Goal: Task Accomplishment & Management: Use online tool/utility

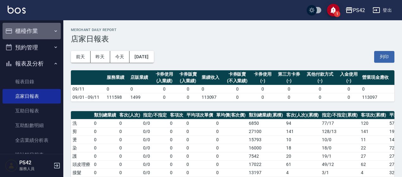
click at [34, 30] on button "櫃檯作業" at bounding box center [32, 31] width 58 height 16
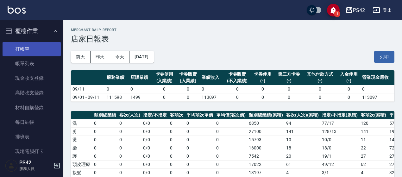
click at [32, 55] on link "打帳單" at bounding box center [32, 49] width 58 height 15
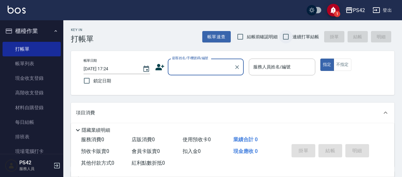
click at [288, 40] on input "連續打單結帳" at bounding box center [285, 36] width 13 height 13
checkbox input "true"
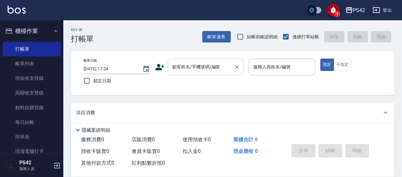
drag, startPoint x: 183, startPoint y: 75, endPoint x: 193, endPoint y: 72, distance: 10.4
click at [190, 74] on div "帳單日期 [DATE] 17:24 鎖定日期 顧客姓名/手機號碼/編號 顧客姓名/手機號碼/編號 服務人員姓名/編號 服務人員姓名/編號 指定 不指定" at bounding box center [232, 73] width 308 height 29
drag, startPoint x: 193, startPoint y: 72, endPoint x: 215, endPoint y: 69, distance: 21.7
click at [195, 72] on input "顧客姓名/手機號碼/編號" at bounding box center [201, 66] width 61 height 11
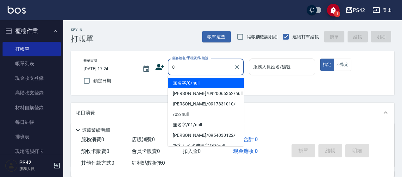
type input "無名字/0/null"
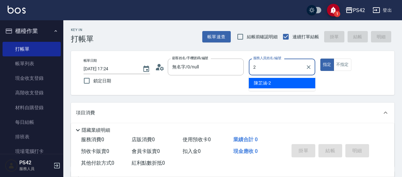
type input "[PERSON_NAME]-2"
type button "true"
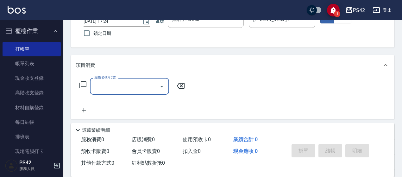
scroll to position [63, 0]
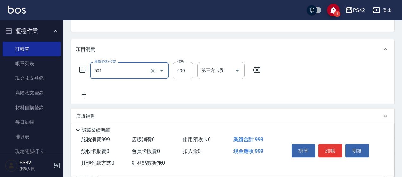
type input "染髮(501)"
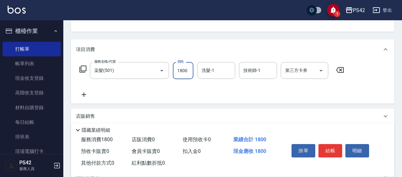
type input "1800"
type input "[PERSON_NAME]-33"
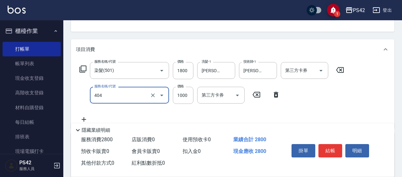
type input "1000護(404)"
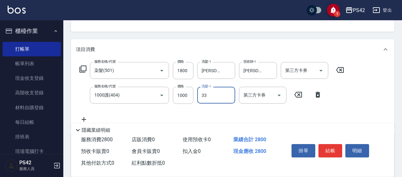
type input "[PERSON_NAME]-33"
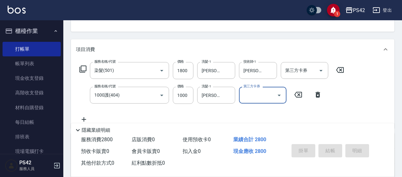
type input "[DATE] 17:25"
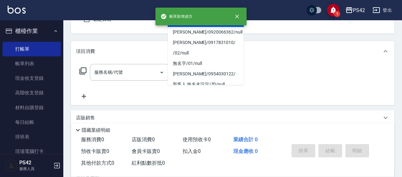
type input "無名字/0/null"
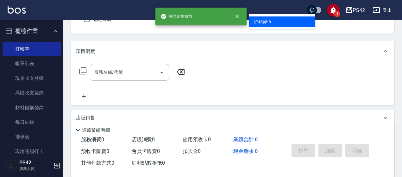
type input "[PERSON_NAME]-6"
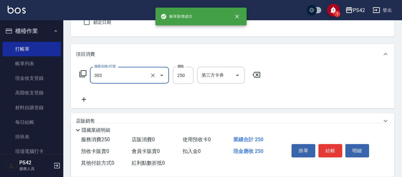
type input "剪髮(303)"
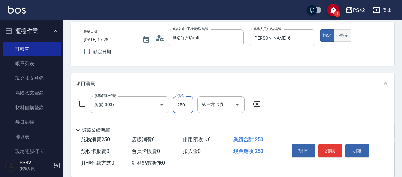
scroll to position [0, 0]
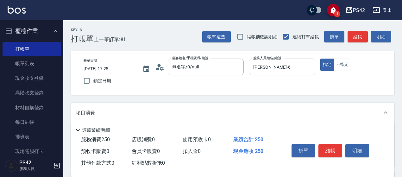
click at [329, 148] on button "結帳" at bounding box center [330, 150] width 24 height 13
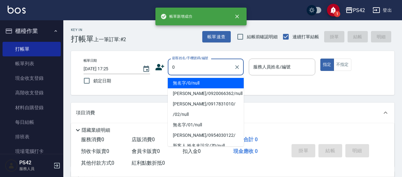
type input "無名字/0/null"
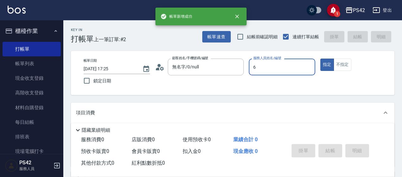
type input "[PERSON_NAME]-6"
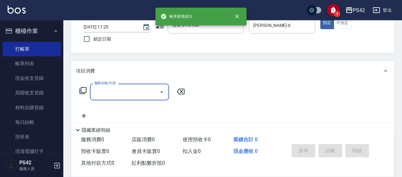
scroll to position [95, 0]
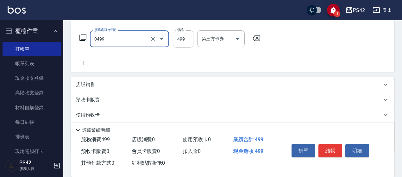
type input "[PERSON_NAME]499(0499)"
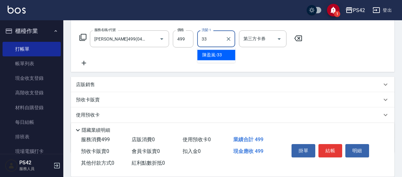
type input "[PERSON_NAME]-33"
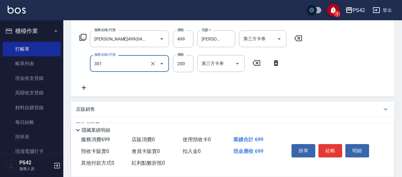
type input "剪髮(301)"
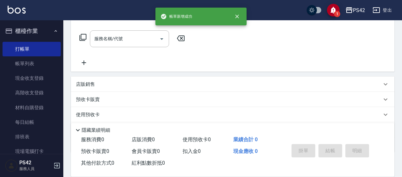
scroll to position [0, 0]
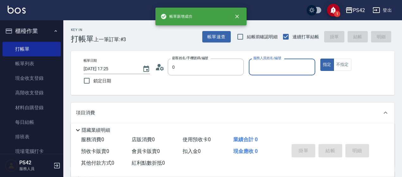
type input "無名字/0/null"
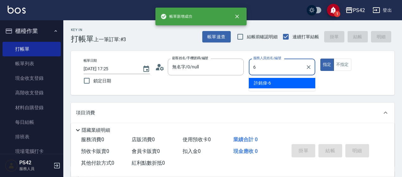
type input "[PERSON_NAME]-6"
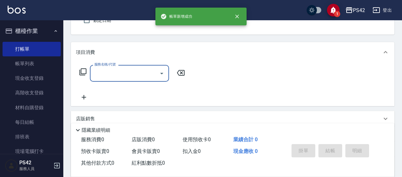
scroll to position [63, 0]
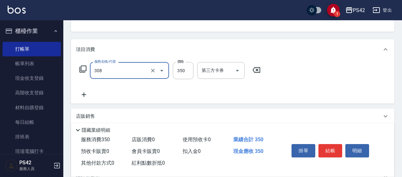
type input "洗+剪(308)"
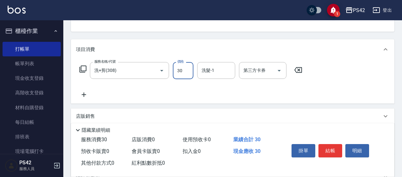
type input "350"
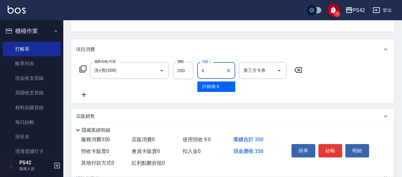
type input "[PERSON_NAME]-6"
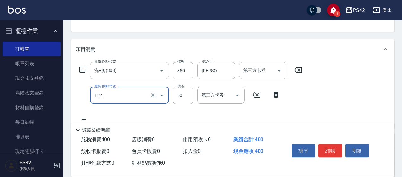
type input "精油50(112)"
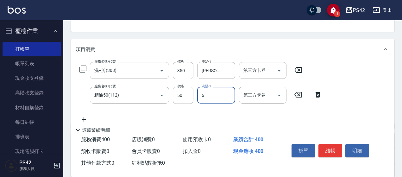
type input "[PERSON_NAME]-6"
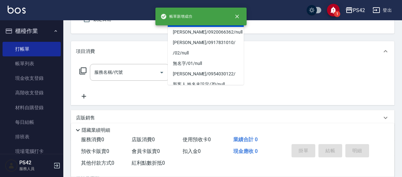
type input "無名字/0/null"
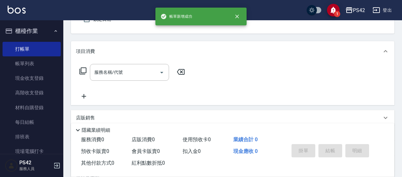
type input "[PERSON_NAME]-8"
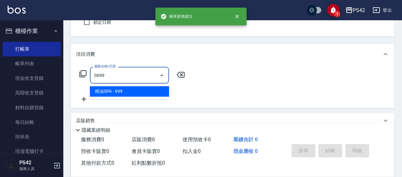
type input "精油SPA(0699)"
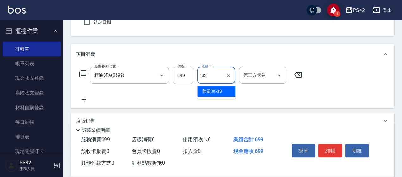
type input "[PERSON_NAME]-33"
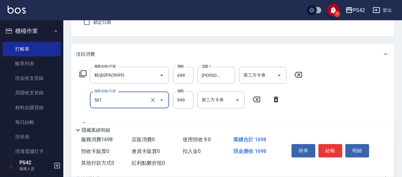
type input "染髮(501)"
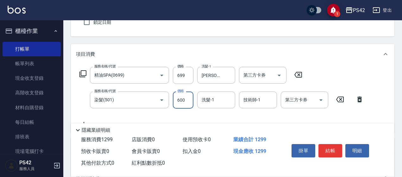
type input "600"
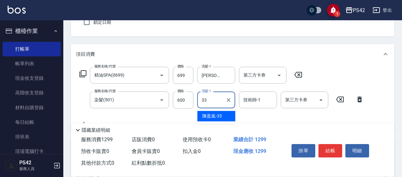
type input "[PERSON_NAME]-33"
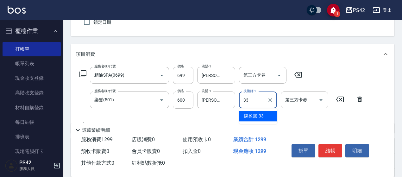
type input "[PERSON_NAME]-33"
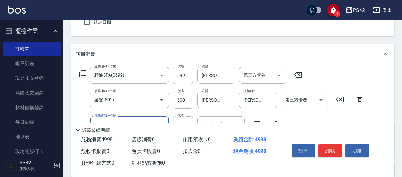
type input "OVC燙髮(204)"
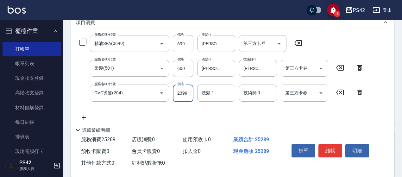
scroll to position [0, 0]
type input "2399"
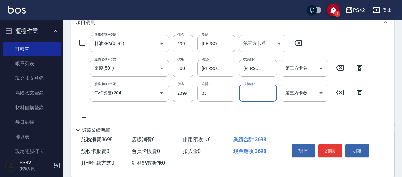
type input "[PERSON_NAME]-33"
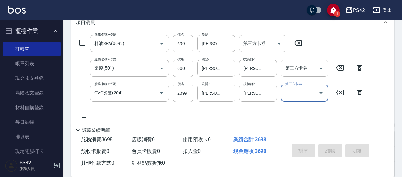
type input "[DATE] 17:26"
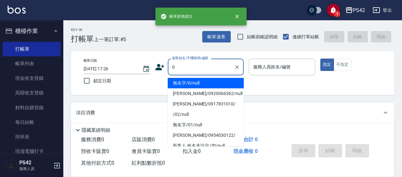
type input "無名字/0/null"
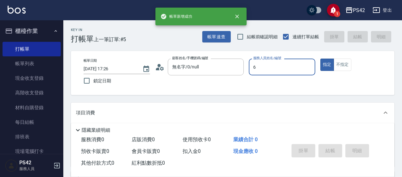
type input "[PERSON_NAME]-6"
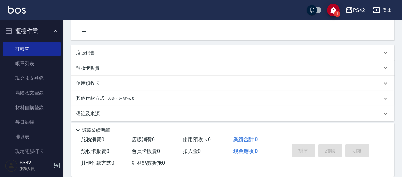
scroll to position [127, 0]
click at [104, 49] on div "店販銷售" at bounding box center [232, 52] width 323 height 15
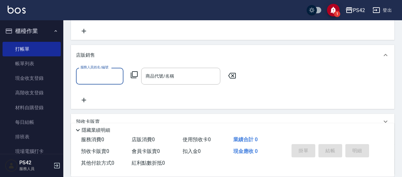
scroll to position [0, 0]
type input "[PERSON_NAME]-6"
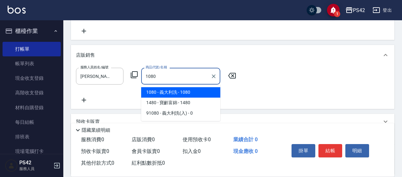
type input "義大利洗"
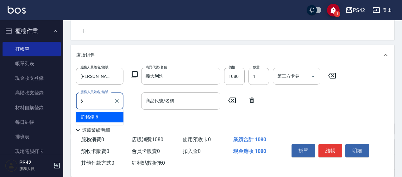
type input "[PERSON_NAME]-6"
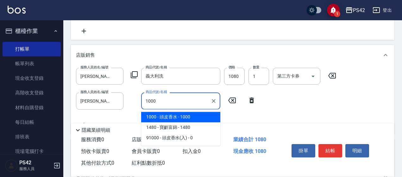
type input "頭皮香水"
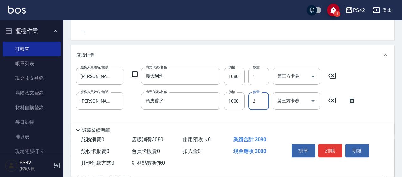
type input "2"
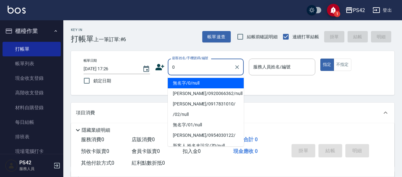
type input "無名字/0/null"
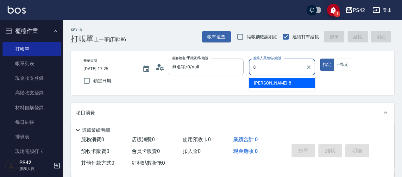
type input "[PERSON_NAME]-8"
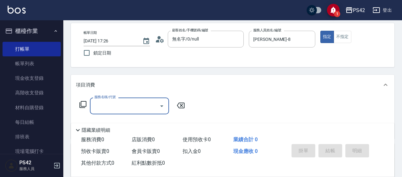
scroll to position [63, 0]
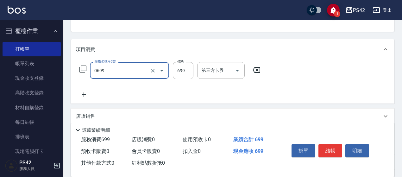
type input "精油SPA(0699)"
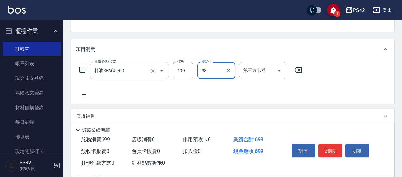
type input "[PERSON_NAME]-33"
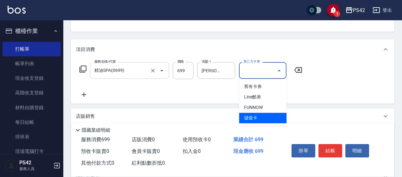
type input "儲值卡"
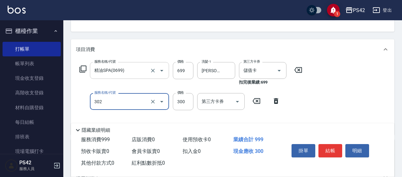
type input "剪髮(302)"
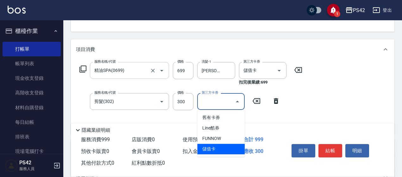
type input "儲值卡"
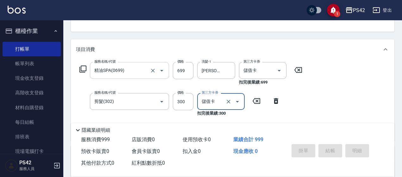
scroll to position [61, 0]
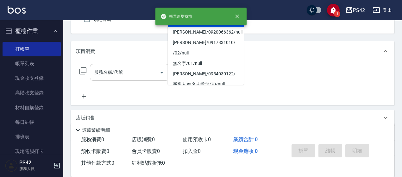
type input "無名字/0/null"
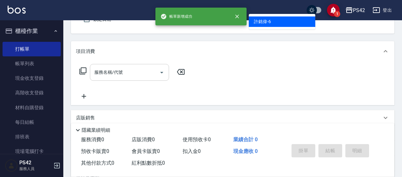
type input "[PERSON_NAME]-6"
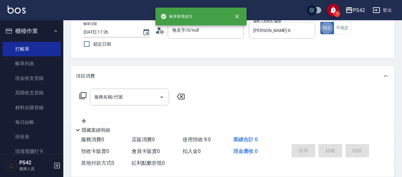
scroll to position [27, 0]
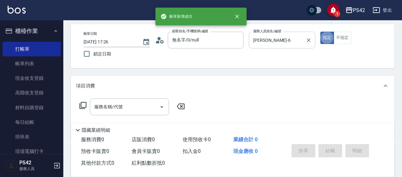
click at [308, 34] on div at bounding box center [308, 40] width 8 height 17
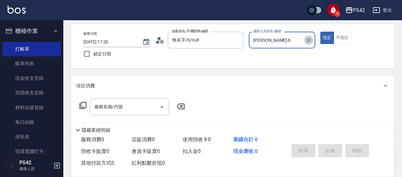
click at [310, 37] on icon "Clear" at bounding box center [308, 40] width 6 height 6
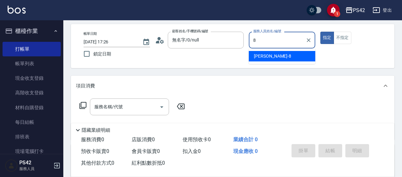
type input "[PERSON_NAME]-8"
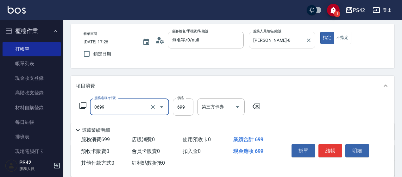
type input "精油SPA(0699)"
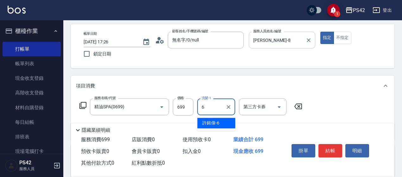
type input "[PERSON_NAME]-6"
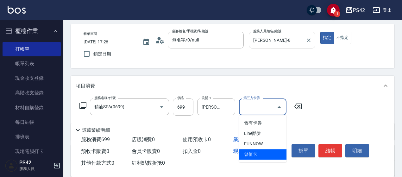
type input "儲值卡"
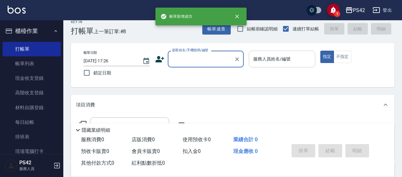
scroll to position [0, 0]
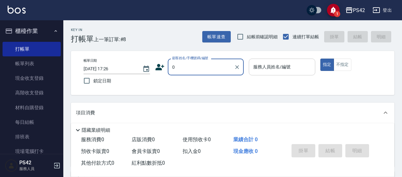
type input "無名字/0/null"
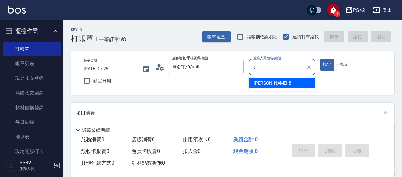
type input "[PERSON_NAME]-8"
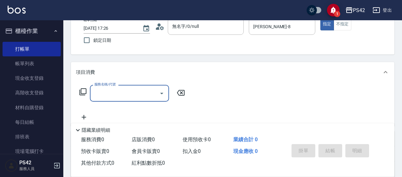
scroll to position [63, 0]
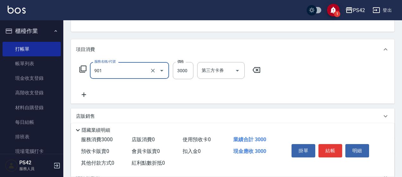
type input "儲值3000(901)"
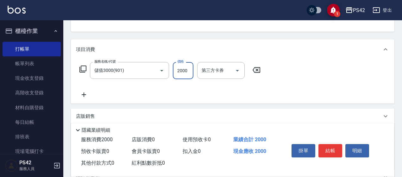
type input "2000"
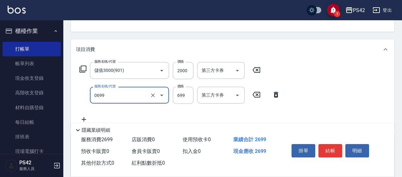
type input "精油SPA(0699)"
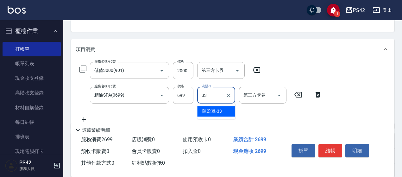
type input "[PERSON_NAME]-33"
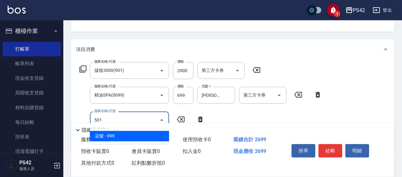
type input "染髮(501)"
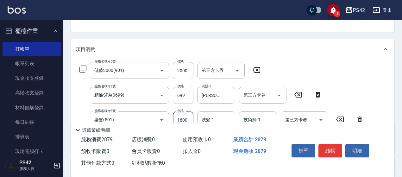
type input "1800"
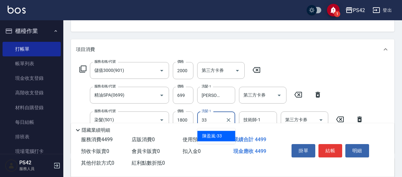
type input "[PERSON_NAME]-33"
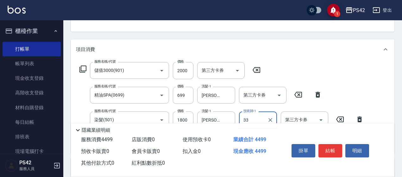
type input "[PERSON_NAME]-33"
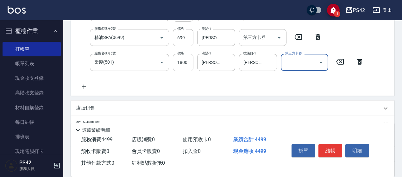
scroll to position [127, 0]
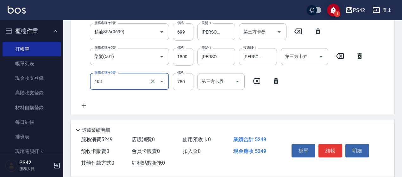
type input "750護(403)"
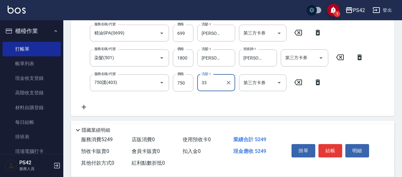
type input "[PERSON_NAME]-33"
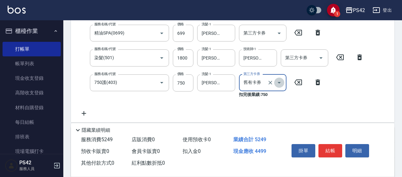
click at [280, 85] on icon "Open" at bounding box center [279, 83] width 8 height 8
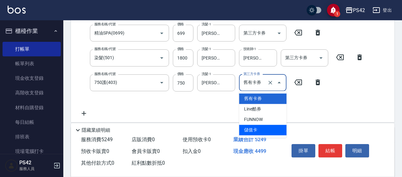
click at [270, 133] on span "儲值卡" at bounding box center [262, 130] width 47 height 10
type input "儲值卡"
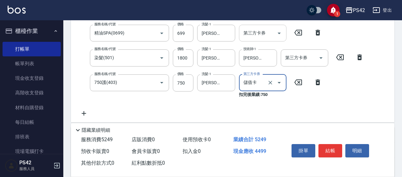
click at [281, 26] on div at bounding box center [278, 33] width 9 height 17
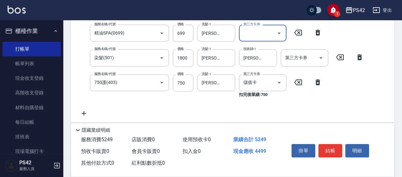
click at [277, 33] on icon "Open" at bounding box center [279, 33] width 8 height 8
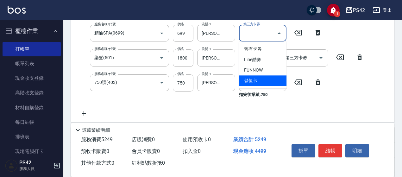
click at [264, 84] on span "儲值卡" at bounding box center [262, 80] width 47 height 10
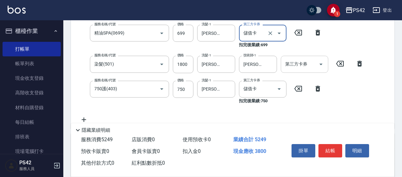
type input "儲值卡"
click at [319, 63] on icon "Open" at bounding box center [321, 64] width 8 height 8
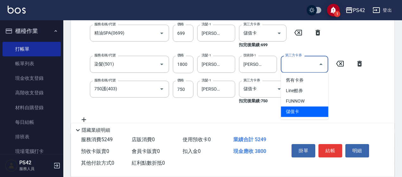
click at [308, 115] on span "儲值卡" at bounding box center [304, 111] width 47 height 10
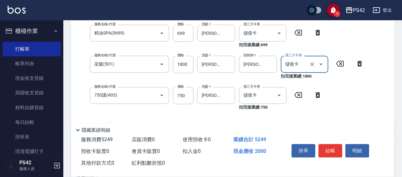
type input "儲值卡"
click at [327, 144] on button "結帳" at bounding box center [330, 150] width 24 height 13
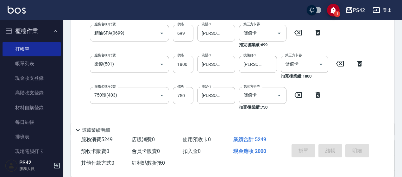
type input "[DATE] 17:27"
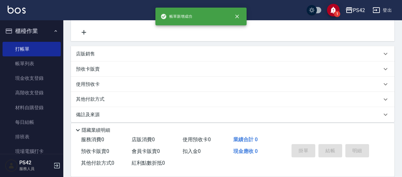
scroll to position [0, 0]
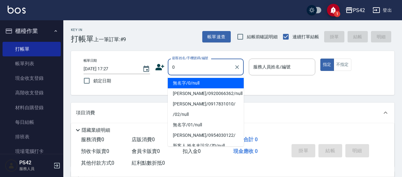
type input "無名字/0/null"
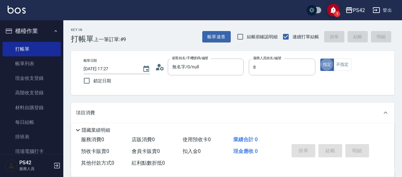
type input "[PERSON_NAME]-8"
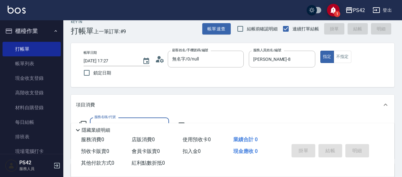
scroll to position [32, 0]
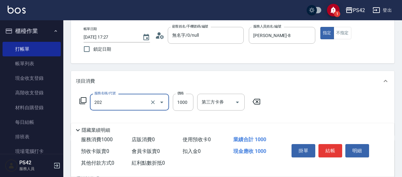
type input "燙髮(202)"
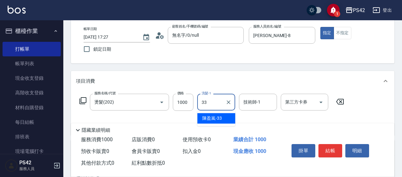
type input "[PERSON_NAME]-33"
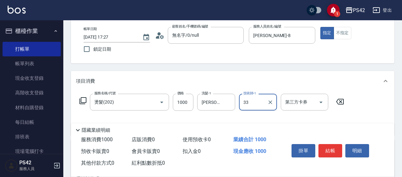
type input "[PERSON_NAME]-33"
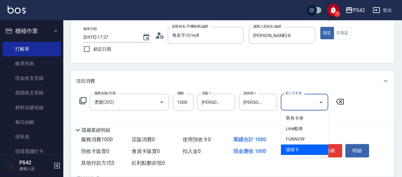
type input "儲值卡"
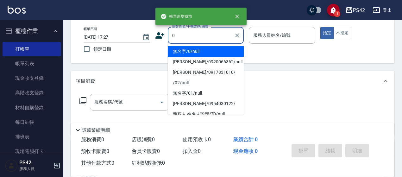
type input "無名字/0/null"
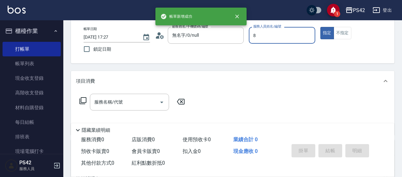
type input "[PERSON_NAME]-8"
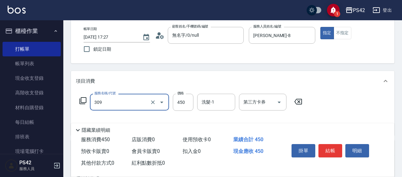
type input "洗+剪(309)"
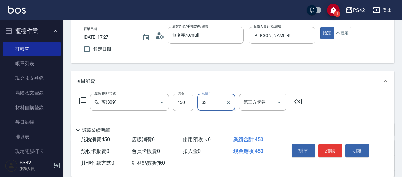
type input "[PERSON_NAME]-33"
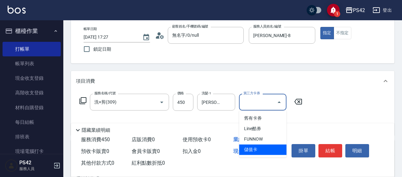
type input "儲值卡"
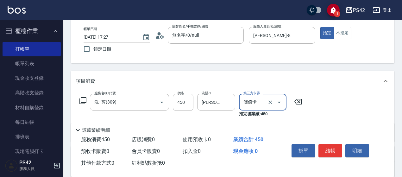
scroll to position [63, 0]
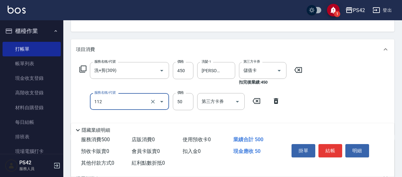
type input "精油50(112)"
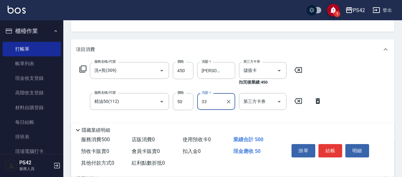
type input "[PERSON_NAME]-33"
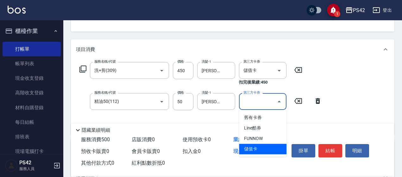
type input "儲值卡"
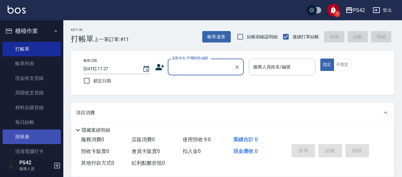
scroll to position [95, 0]
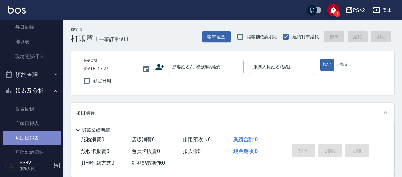
click at [44, 141] on link "互助日報表" at bounding box center [32, 138] width 58 height 15
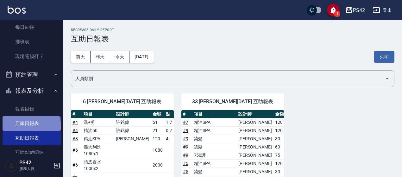
click at [31, 127] on link "店家日報表" at bounding box center [32, 123] width 58 height 15
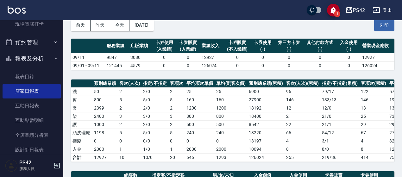
scroll to position [190, 0]
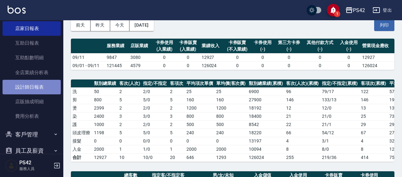
click at [47, 92] on link "設計師日報表" at bounding box center [32, 87] width 58 height 15
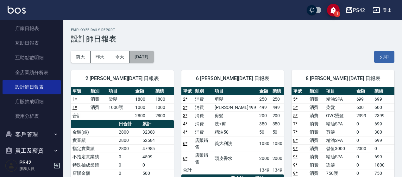
click at [152, 57] on button "[DATE]" at bounding box center [141, 57] width 24 height 12
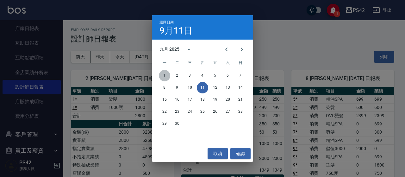
click at [168, 74] on button "1" at bounding box center [164, 75] width 11 height 11
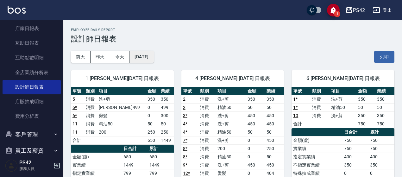
click at [153, 53] on button "[DATE]" at bounding box center [141, 57] width 24 height 12
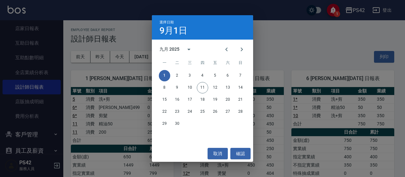
click at [183, 70] on div "1 2 3 4 5 6 7" at bounding box center [202, 75] width 101 height 11
click at [183, 71] on div "1 2 3 4 5 6 7" at bounding box center [202, 75] width 101 height 11
click at [183, 74] on div "1 2 3 4 5 6 7" at bounding box center [202, 75] width 101 height 11
click at [182, 74] on button "2" at bounding box center [176, 75] width 11 height 11
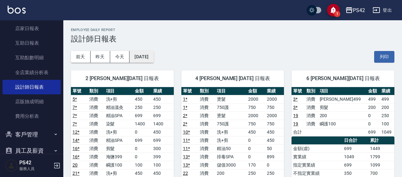
click at [151, 52] on button "[DATE]" at bounding box center [141, 57] width 24 height 12
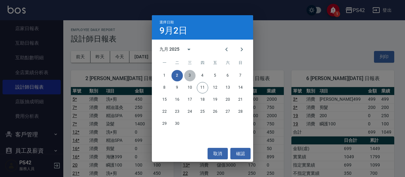
click at [188, 75] on button "3" at bounding box center [189, 75] width 11 height 11
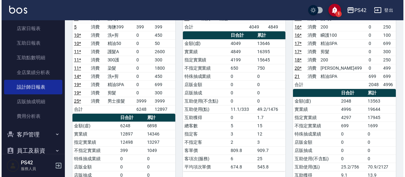
scroll to position [19, 0]
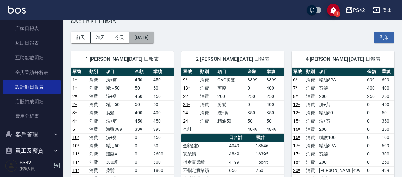
click at [139, 40] on button "[DATE]" at bounding box center [141, 38] width 24 height 12
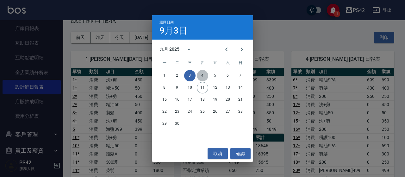
click at [200, 76] on button "4" at bounding box center [202, 75] width 11 height 11
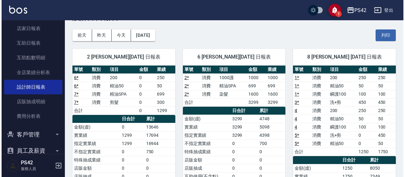
scroll to position [32, 0]
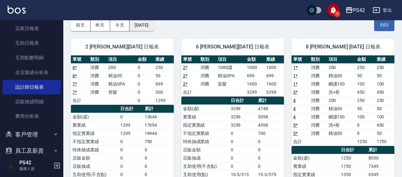
click at [151, 25] on button "[DATE]" at bounding box center [141, 25] width 24 height 12
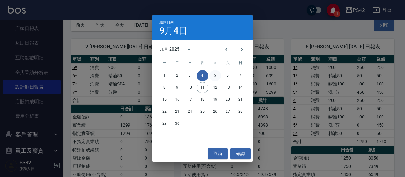
click at [214, 78] on button "5" at bounding box center [214, 75] width 11 height 11
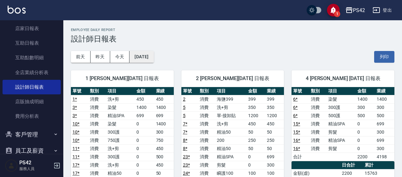
click at [153, 60] on button "[DATE]" at bounding box center [141, 57] width 24 height 12
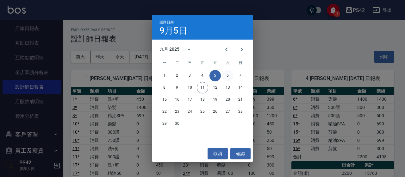
click at [230, 76] on button "6" at bounding box center [227, 75] width 11 height 11
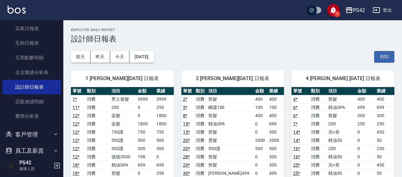
click at [383, 10] on button "登出" at bounding box center [382, 10] width 24 height 12
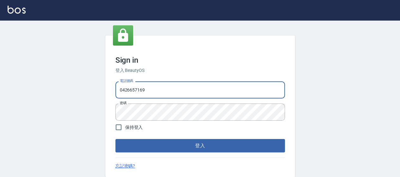
click at [155, 91] on input "0426657169" at bounding box center [200, 89] width 170 height 17
type input "0426657991"
click at [190, 146] on button "登入" at bounding box center [200, 145] width 170 height 13
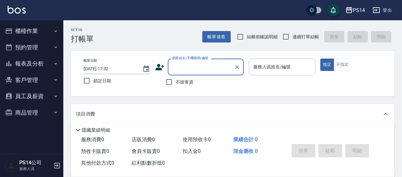
click at [34, 60] on button "報表及分析" at bounding box center [32, 63] width 58 height 16
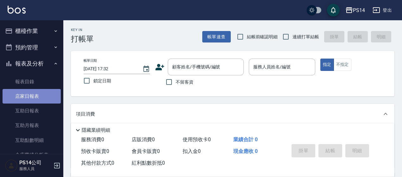
click at [44, 98] on link "店家日報表" at bounding box center [32, 96] width 58 height 15
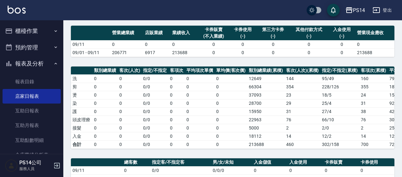
scroll to position [127, 0]
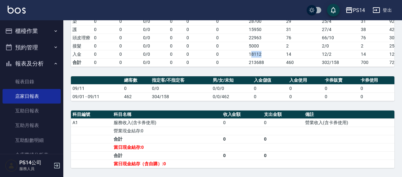
drag, startPoint x: 252, startPoint y: 52, endPoint x: 265, endPoint y: 52, distance: 13.3
click at [265, 52] on td "18112" at bounding box center [265, 54] width 37 height 8
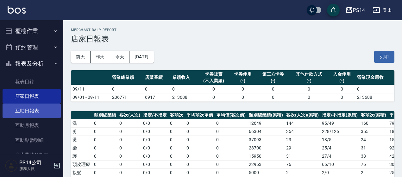
scroll to position [95, 0]
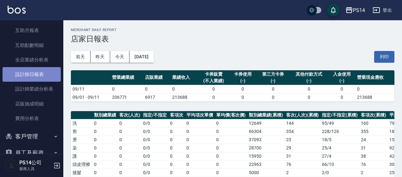
click at [38, 73] on link "設計師日報表" at bounding box center [32, 74] width 58 height 15
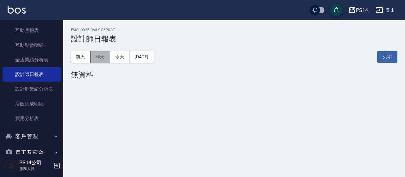
click at [107, 53] on button "昨天" at bounding box center [100, 57] width 20 height 12
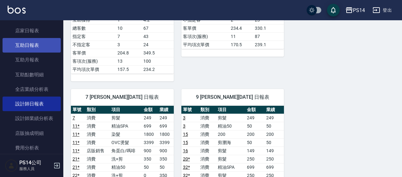
scroll to position [32, 0]
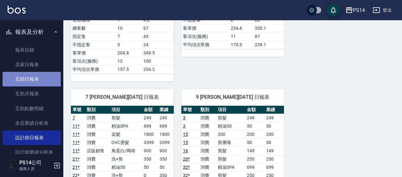
click at [35, 82] on link "互助日報表" at bounding box center [32, 79] width 58 height 15
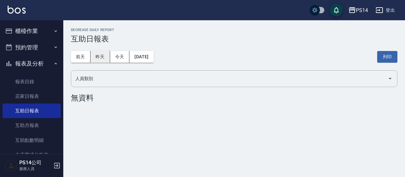
click at [106, 58] on button "昨天" at bounding box center [100, 57] width 20 height 12
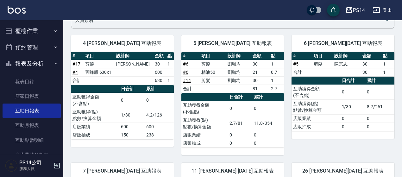
scroll to position [46, 0]
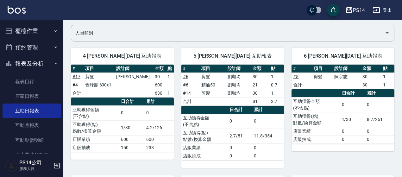
click at [381, 10] on button "登出" at bounding box center [382, 10] width 24 height 12
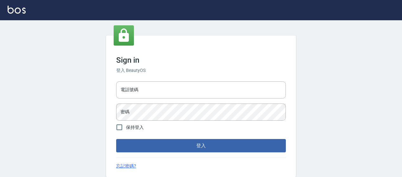
type input "0426657991"
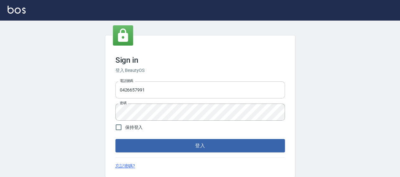
click at [171, 90] on input "0426657991" at bounding box center [200, 89] width 170 height 17
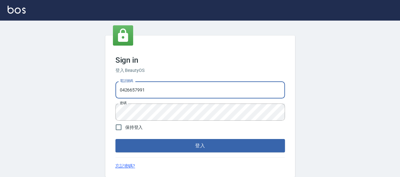
type input "0426653545"
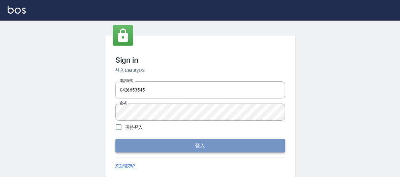
click at [183, 145] on button "登入" at bounding box center [200, 145] width 170 height 13
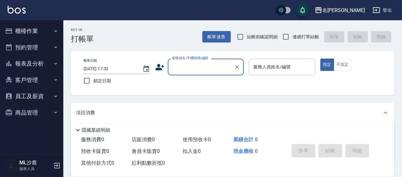
click at [35, 65] on button "報表及分析" at bounding box center [32, 63] width 58 height 16
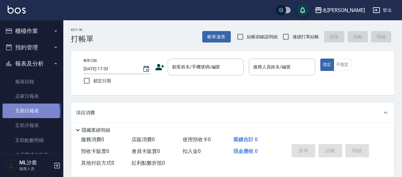
click at [30, 112] on link "互助日報表" at bounding box center [32, 110] width 58 height 15
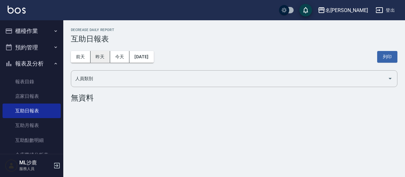
click at [96, 57] on button "昨天" at bounding box center [100, 57] width 20 height 12
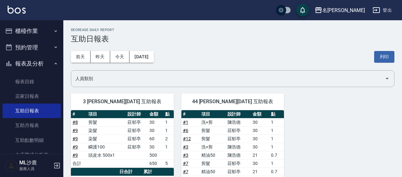
click at [377, 7] on icon "button" at bounding box center [376, 10] width 8 height 8
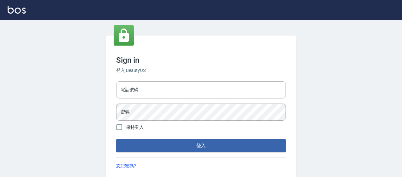
type input "0426653545"
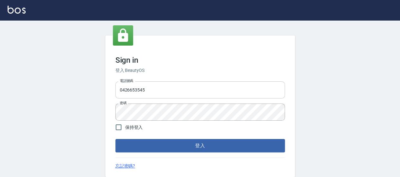
click at [212, 93] on input "0426653545" at bounding box center [200, 89] width 170 height 17
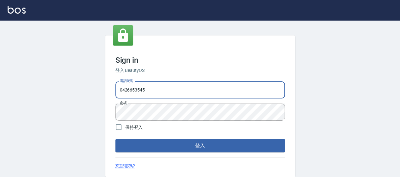
type input "0426657169"
click at [268, 153] on div "Sign in 登入 BeautyOS 電話號碼 0426657169 電話號碼 密碼 密碼 保持登入 登入 忘記密碼?" at bounding box center [200, 105] width 190 height 141
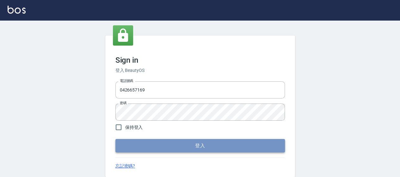
click at [268, 148] on button "登入" at bounding box center [200, 145] width 170 height 13
